Goal: Navigation & Orientation: Find specific page/section

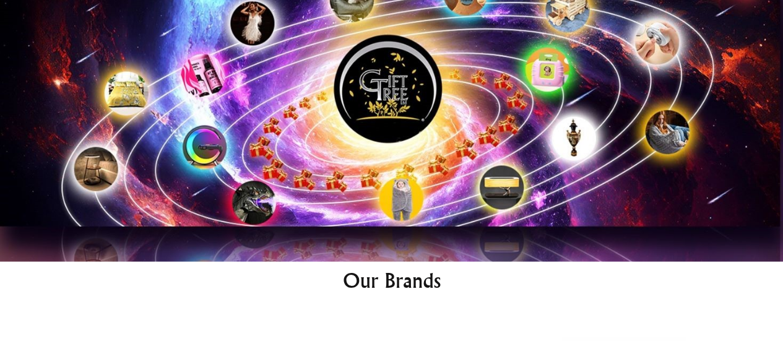
scroll to position [6243, 0]
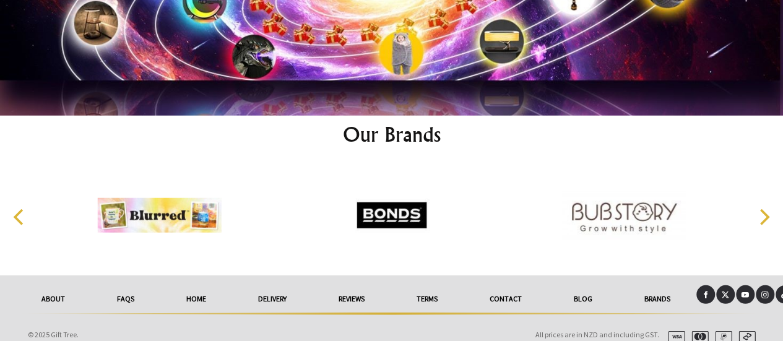
click at [705, 292] on icon at bounding box center [706, 295] width 4 height 7
click at [763, 291] on icon at bounding box center [765, 295] width 8 height 8
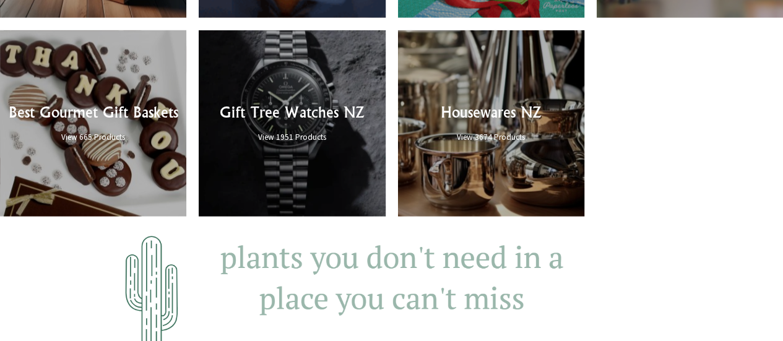
scroll to position [1205, 0]
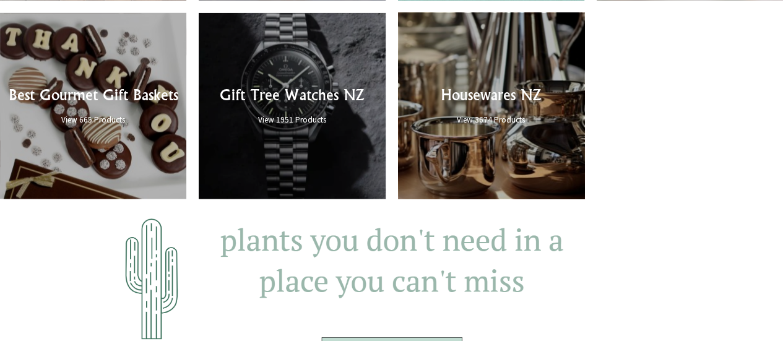
click at [471, 78] on link at bounding box center [491, 106] width 186 height 186
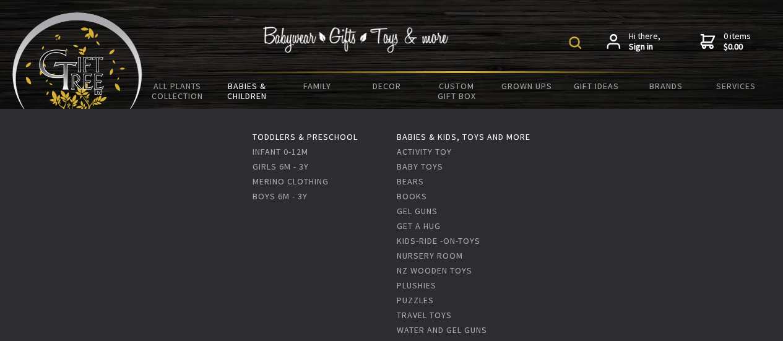
click at [253, 87] on link "Babies & Children" at bounding box center [247, 91] width 70 height 36
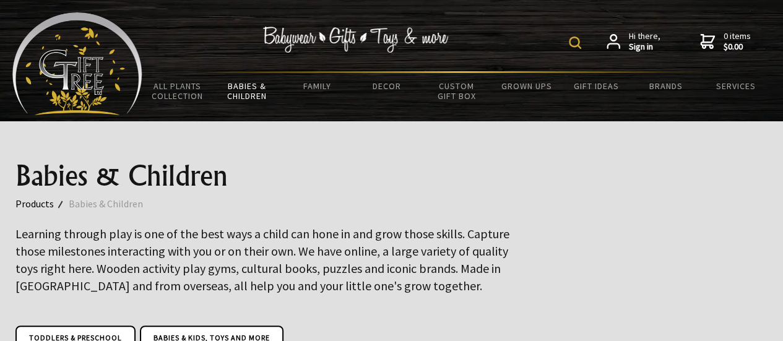
click at [103, 54] on img at bounding box center [77, 63] width 130 height 103
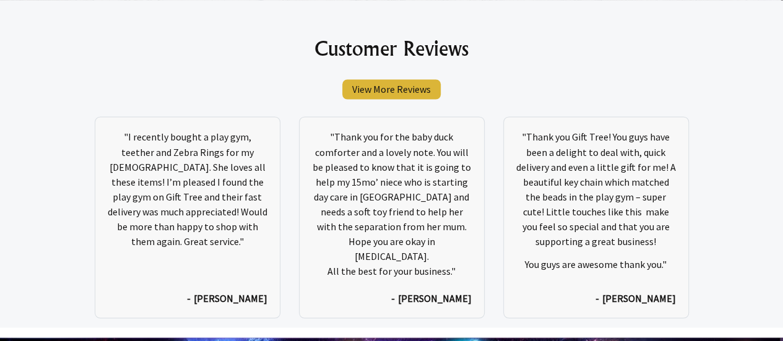
scroll to position [5686, 0]
